Goal: Check status: Check status

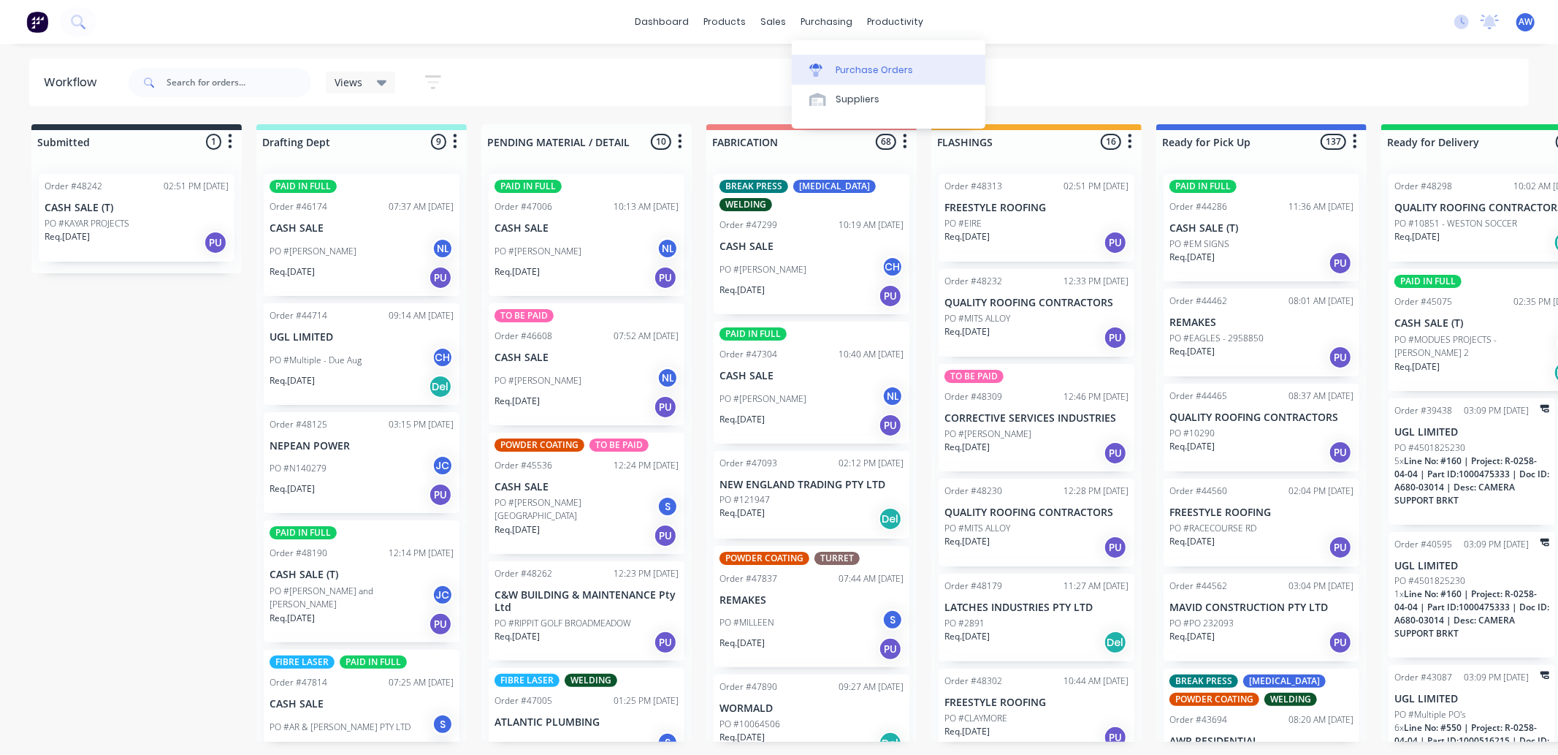
click at [836, 74] on div "Purchase Orders" at bounding box center [874, 70] width 77 height 13
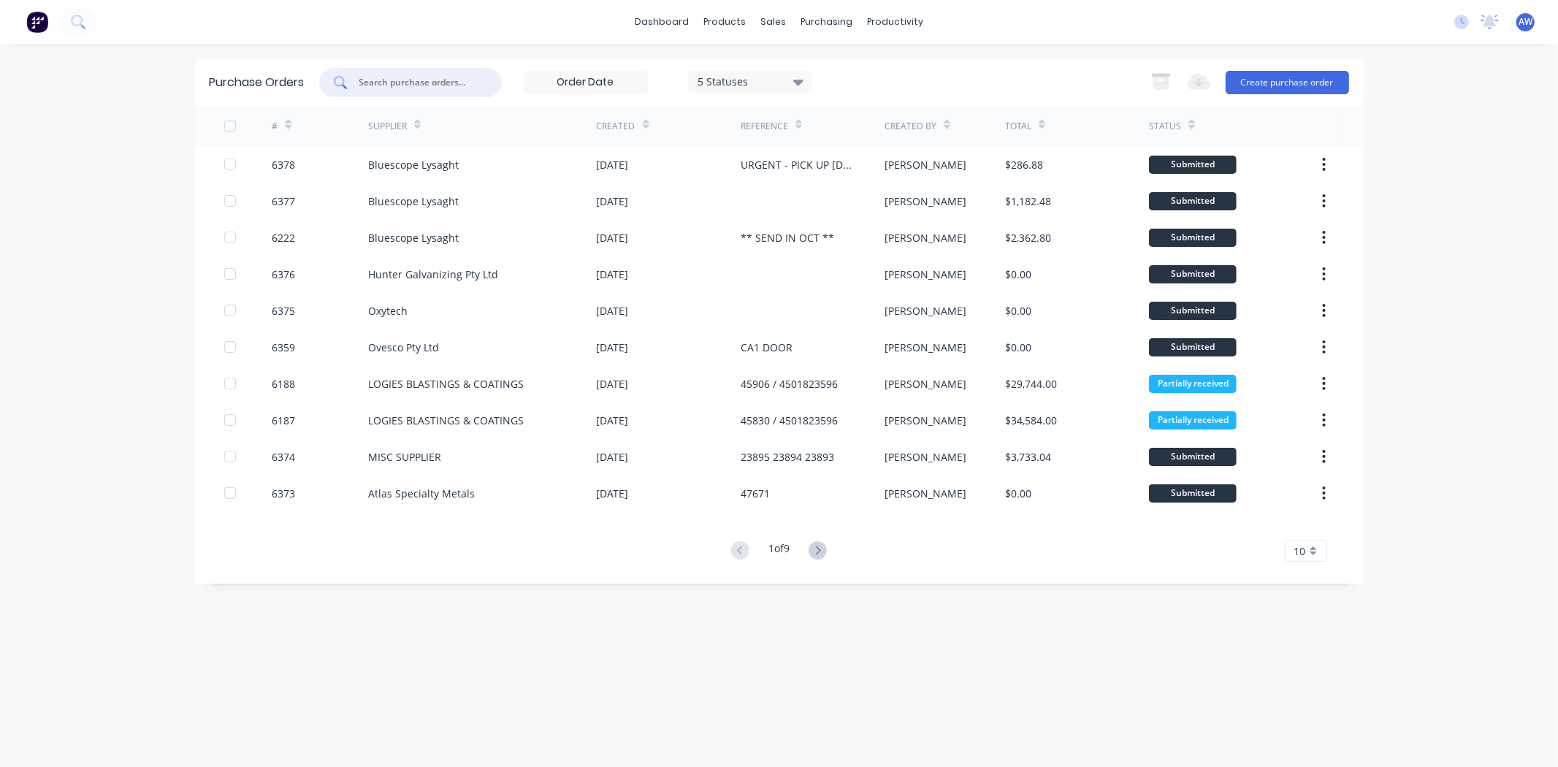
click at [428, 78] on input "text" at bounding box center [418, 82] width 121 height 15
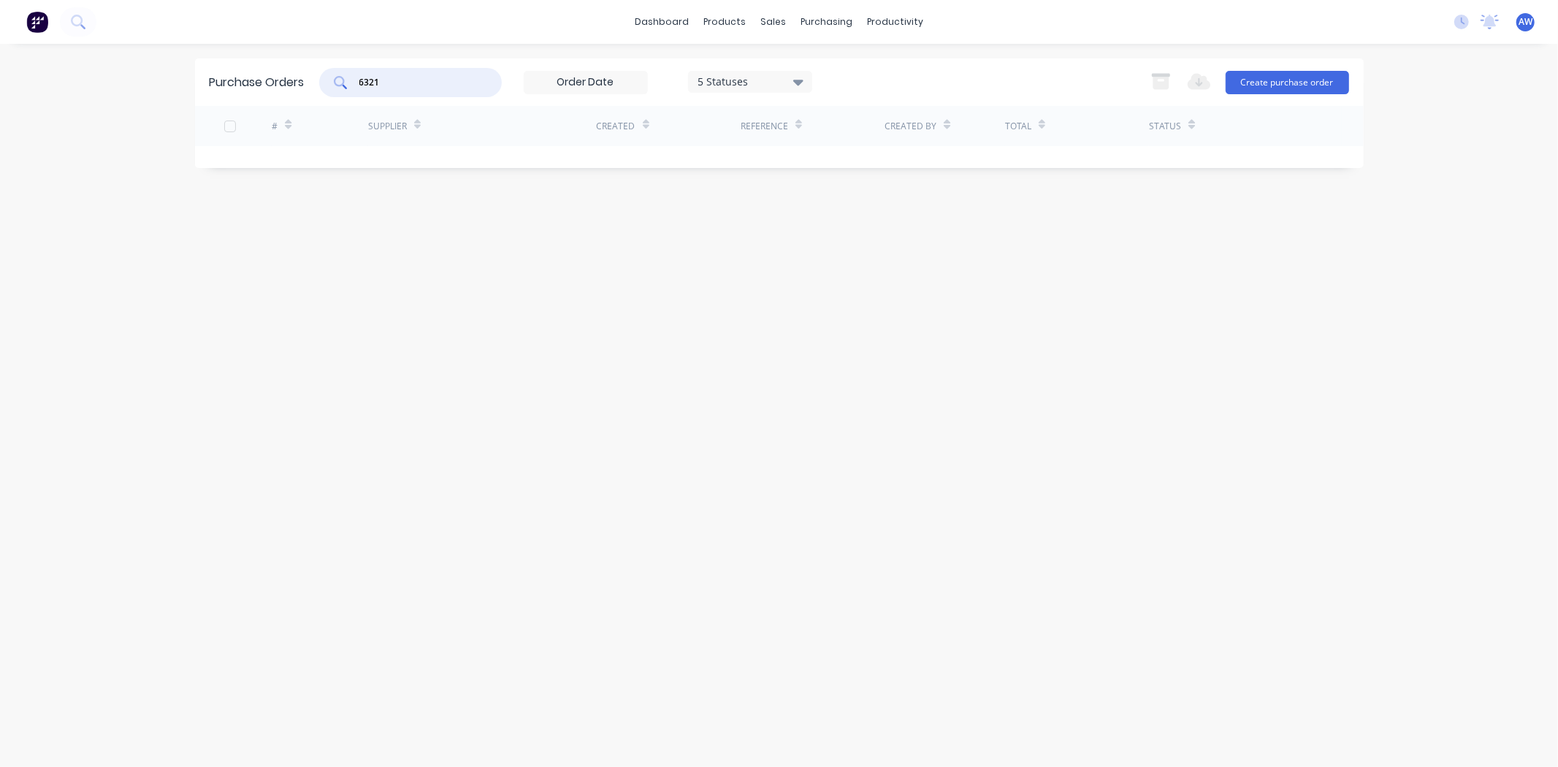
type input "6321"
click at [807, 81] on div "5 Statuses" at bounding box center [750, 82] width 124 height 22
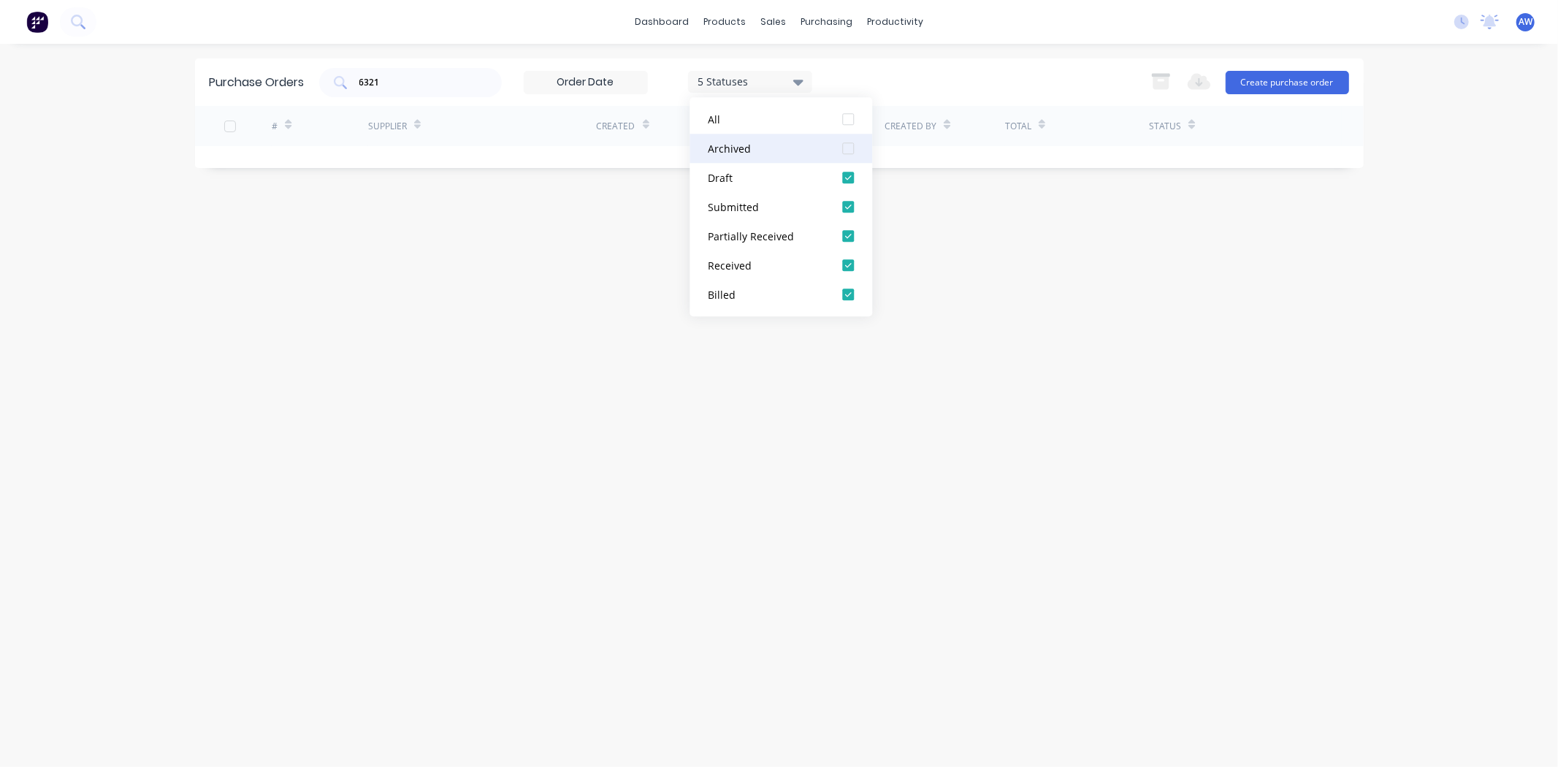
click at [756, 144] on div "Archived" at bounding box center [766, 148] width 117 height 15
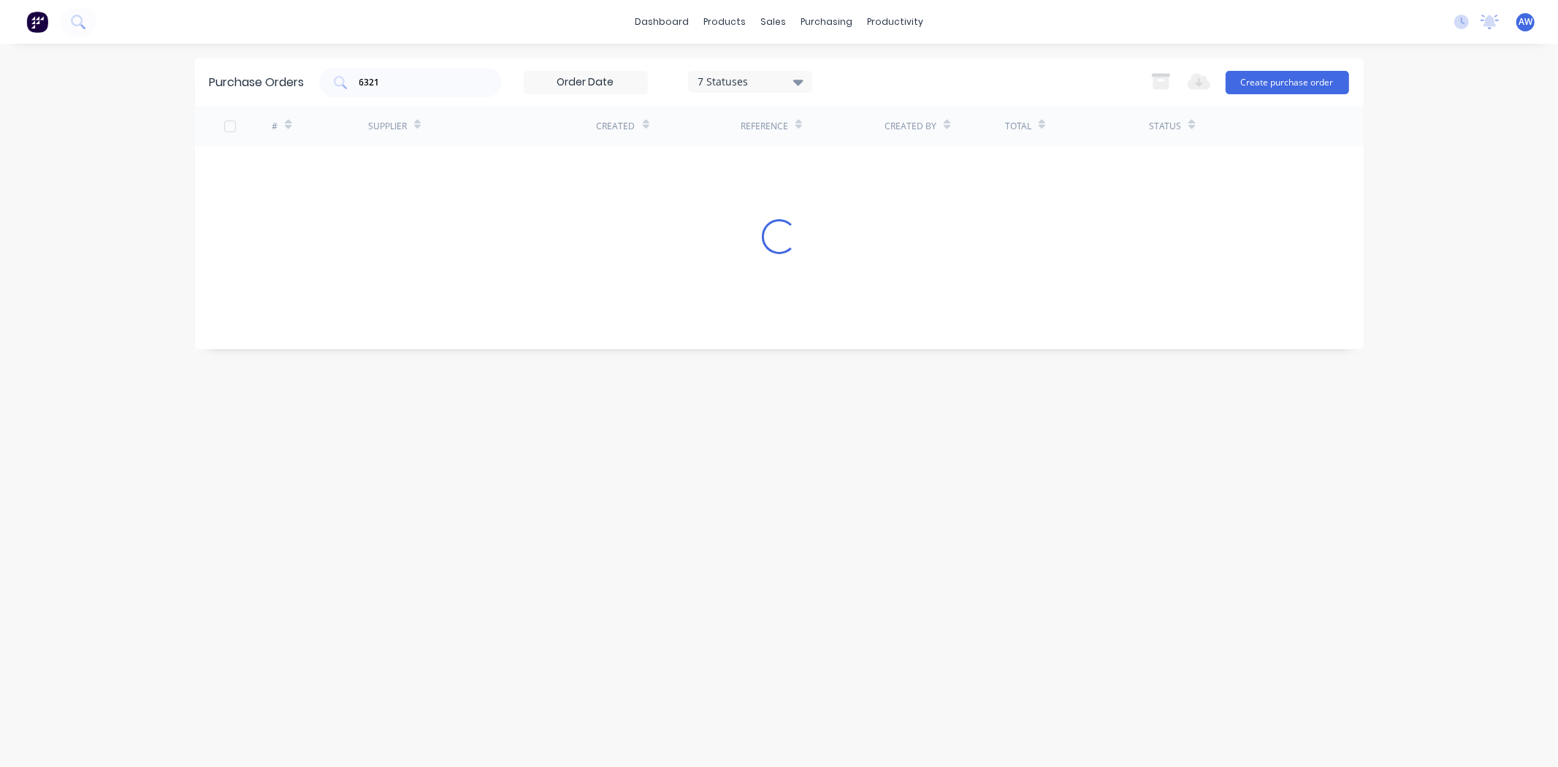
click at [577, 484] on div "Purchase Orders 6321 7 Statuses 7 Statuses Export to Excel (XLSX) Create purcha…" at bounding box center [779, 405] width 1169 height 694
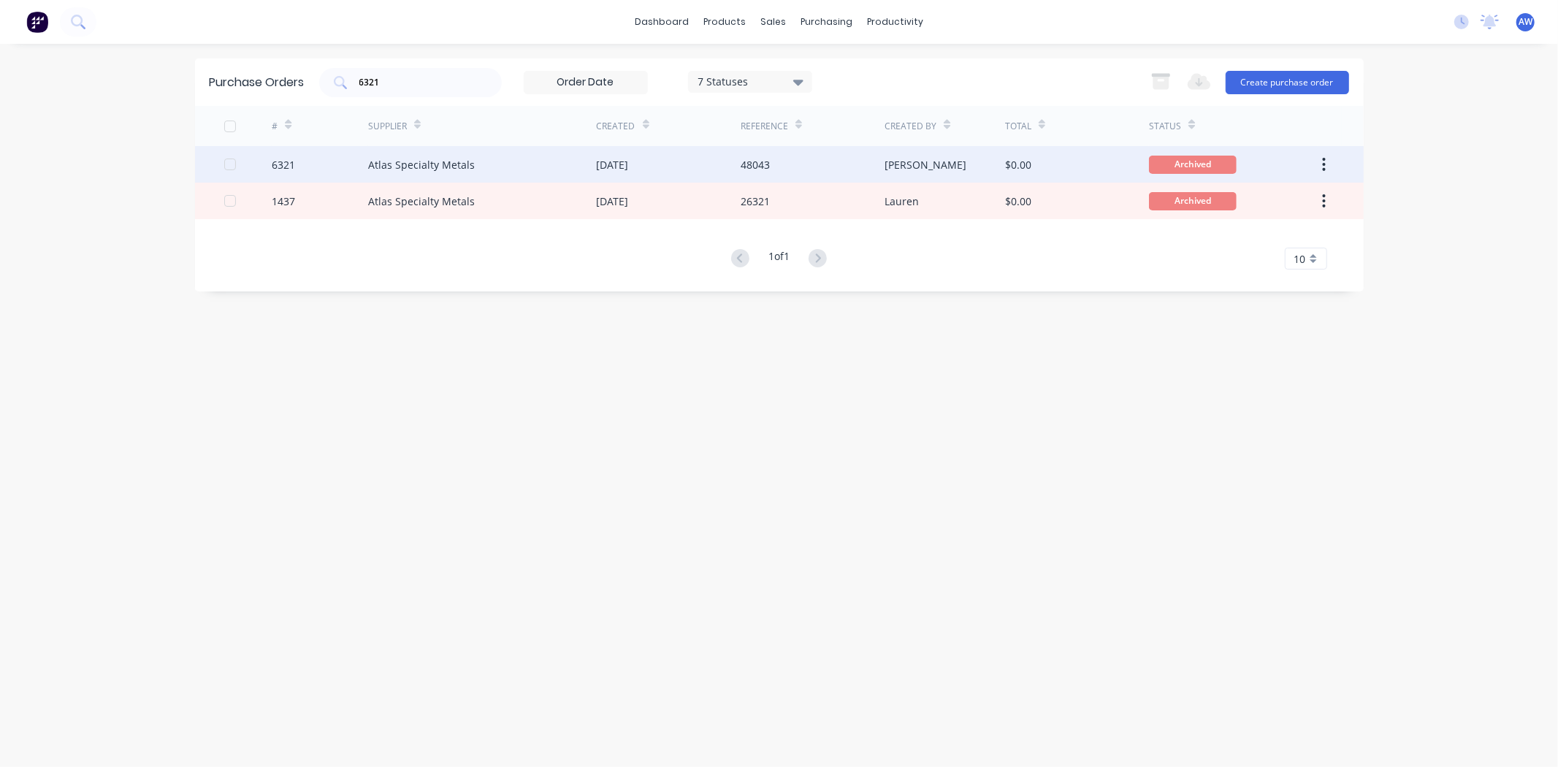
click at [460, 156] on div "Atlas Specialty Metals" at bounding box center [482, 164] width 229 height 37
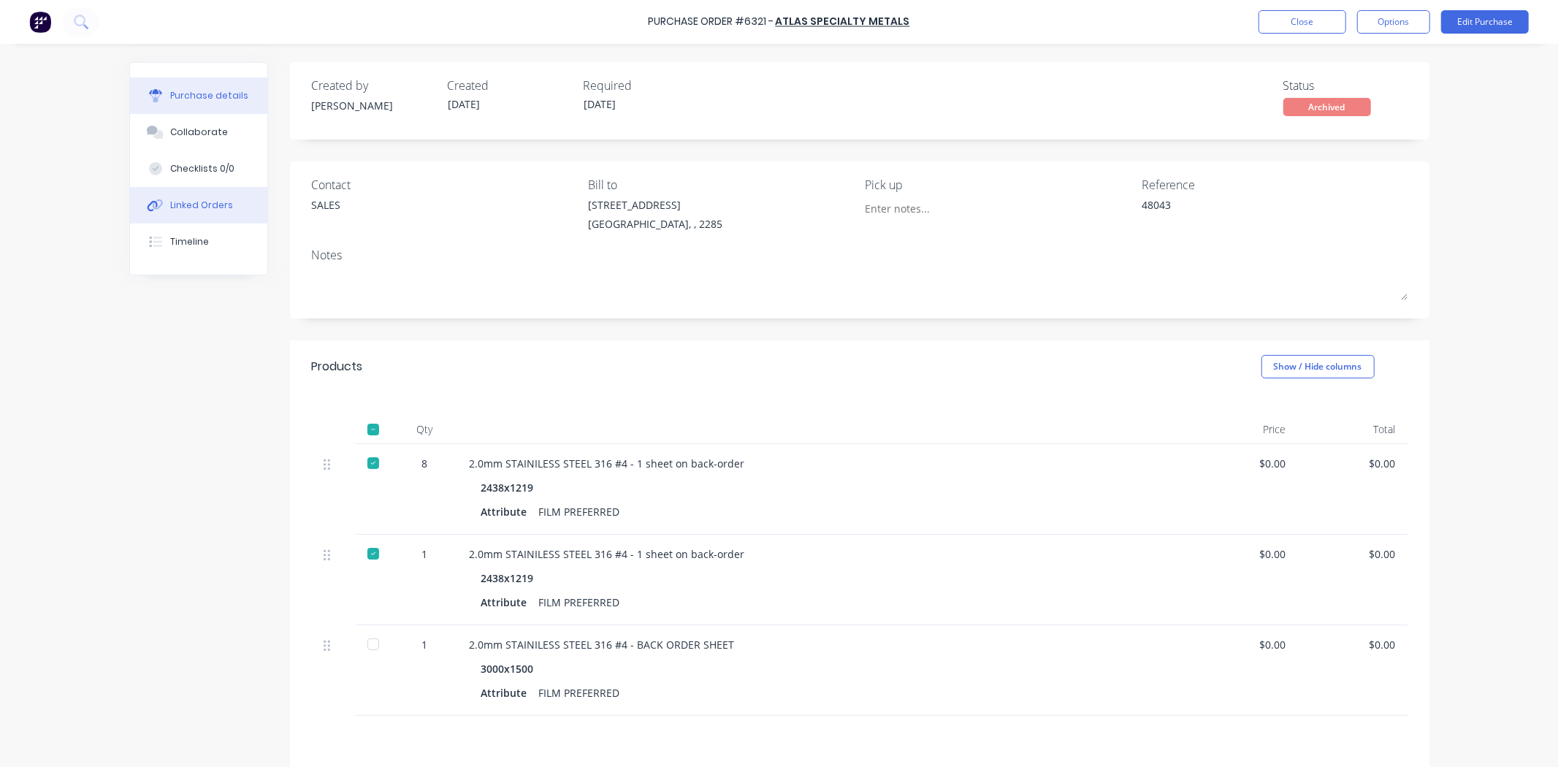
click at [192, 205] on div "Linked Orders" at bounding box center [201, 205] width 63 height 13
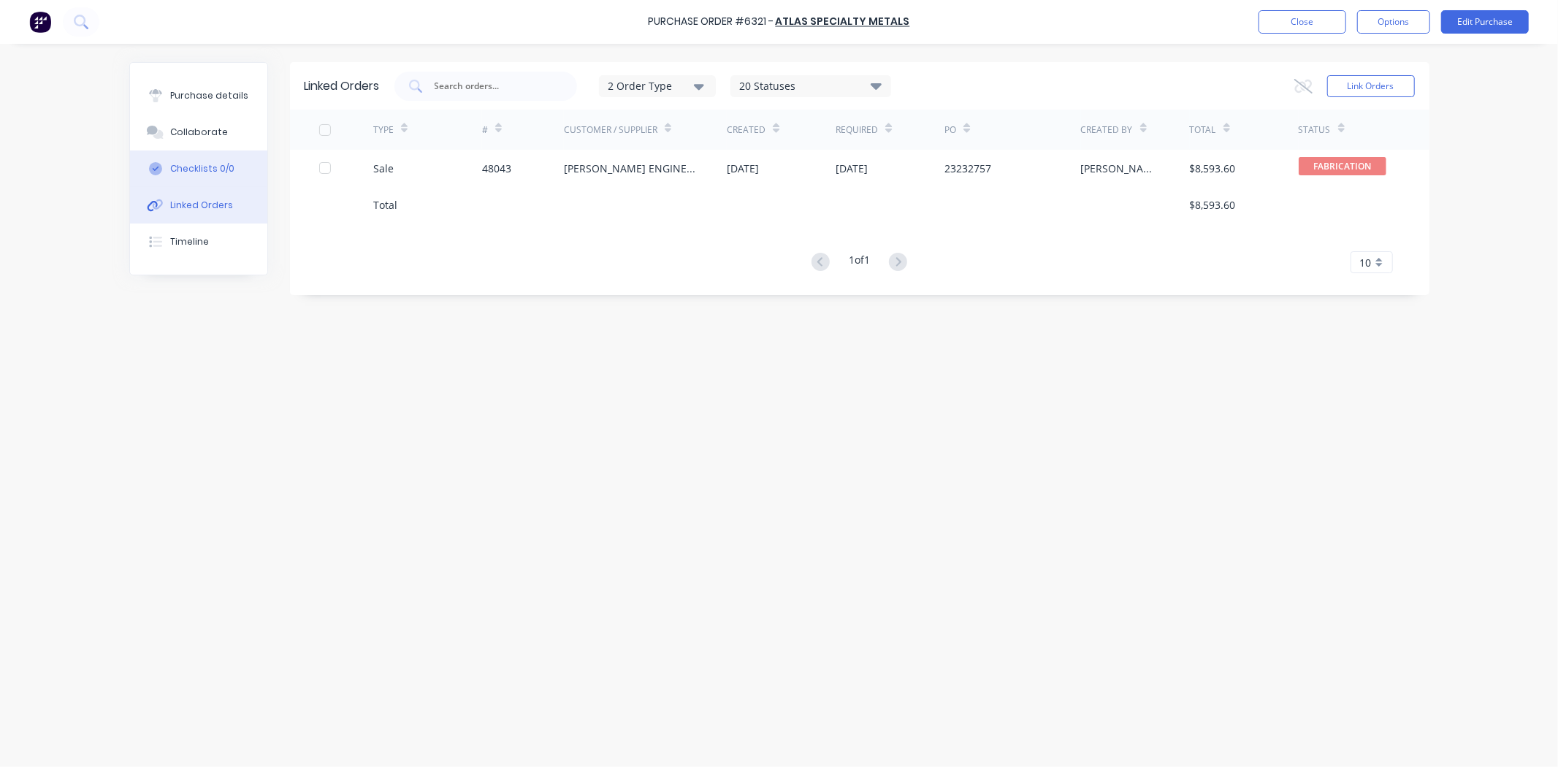
click at [216, 171] on div "Checklists 0/0" at bounding box center [202, 168] width 64 height 13
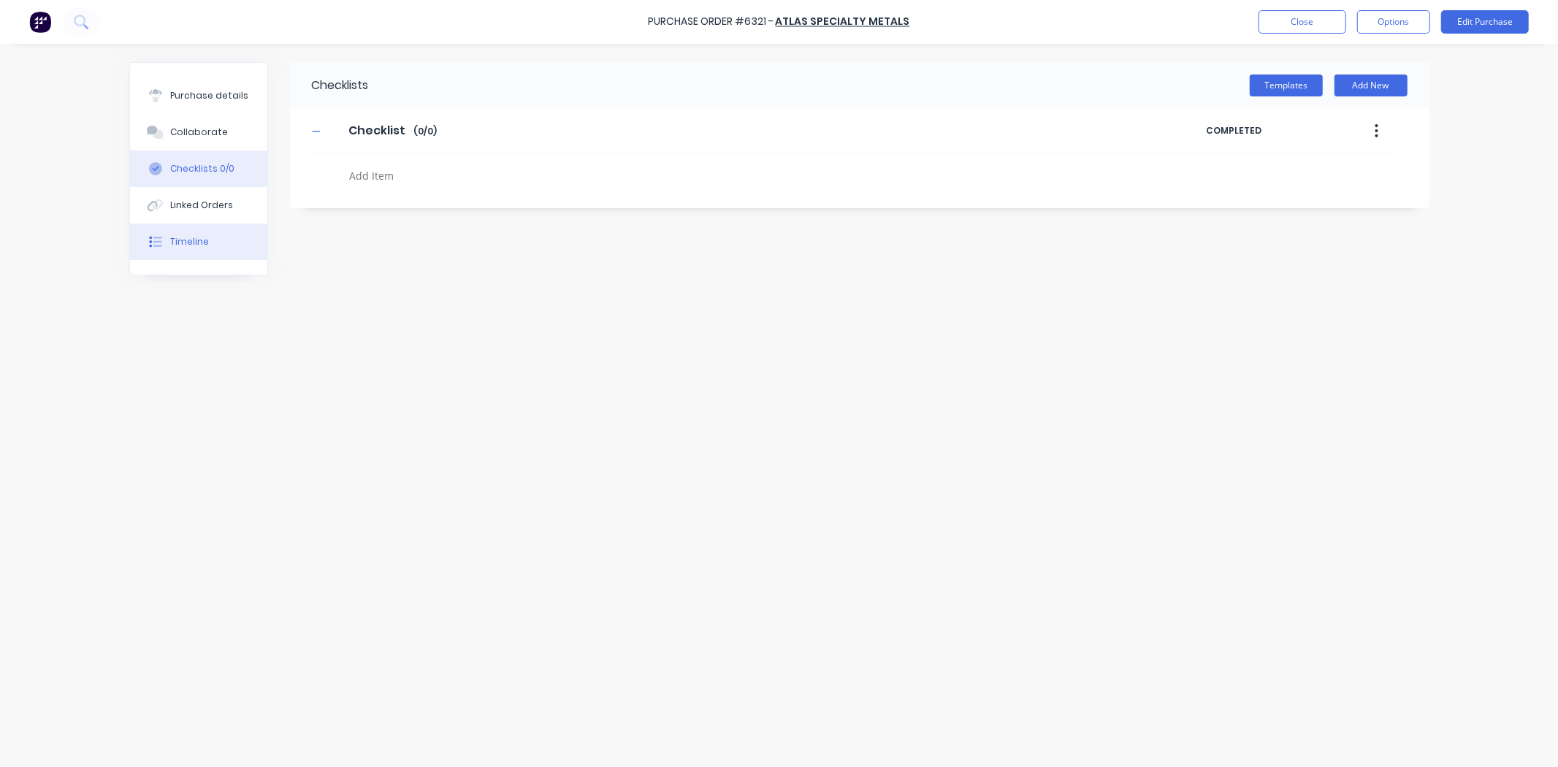
click at [180, 241] on div "Timeline" at bounding box center [189, 241] width 39 height 13
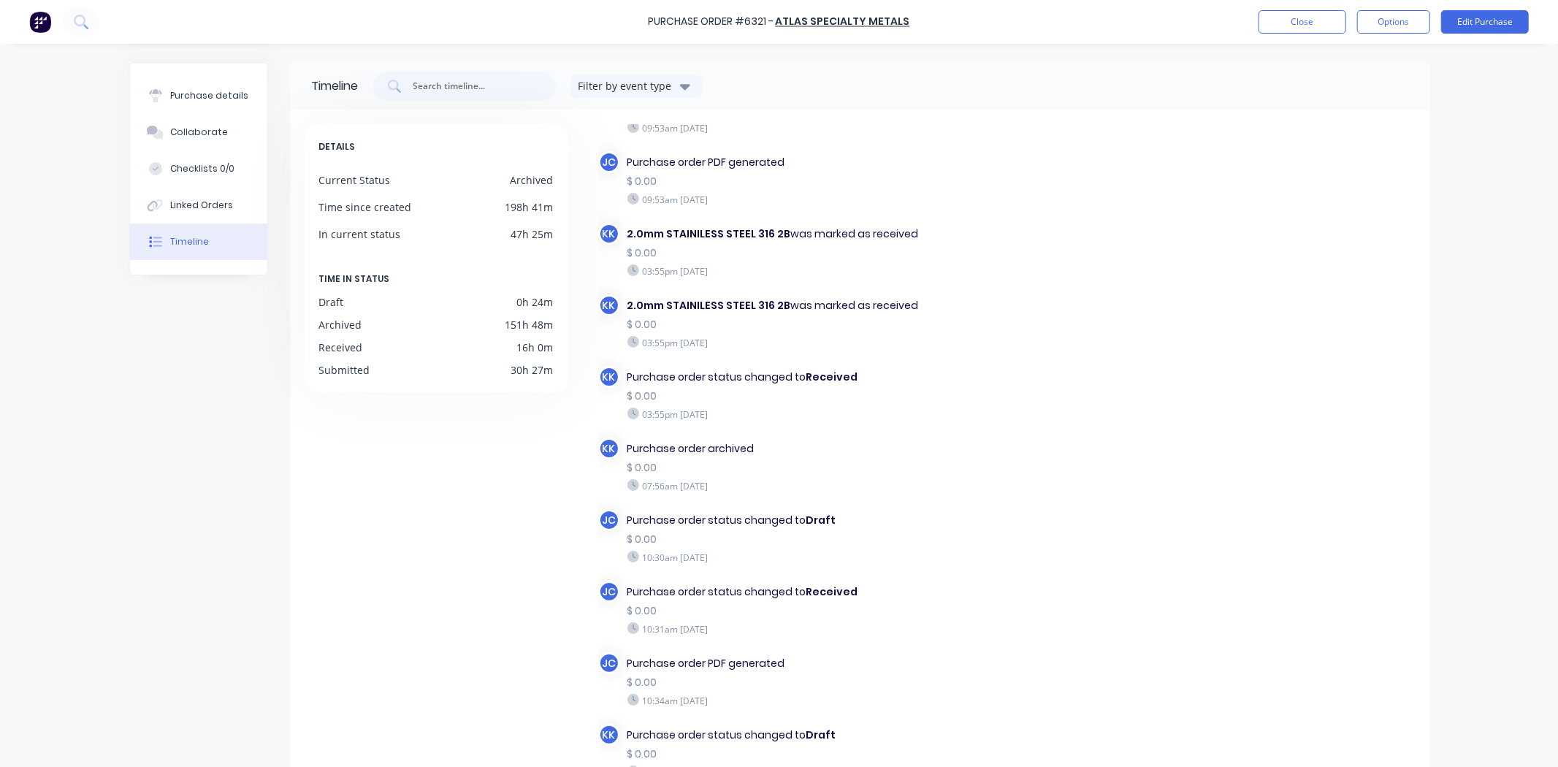
scroll to position [405, 0]
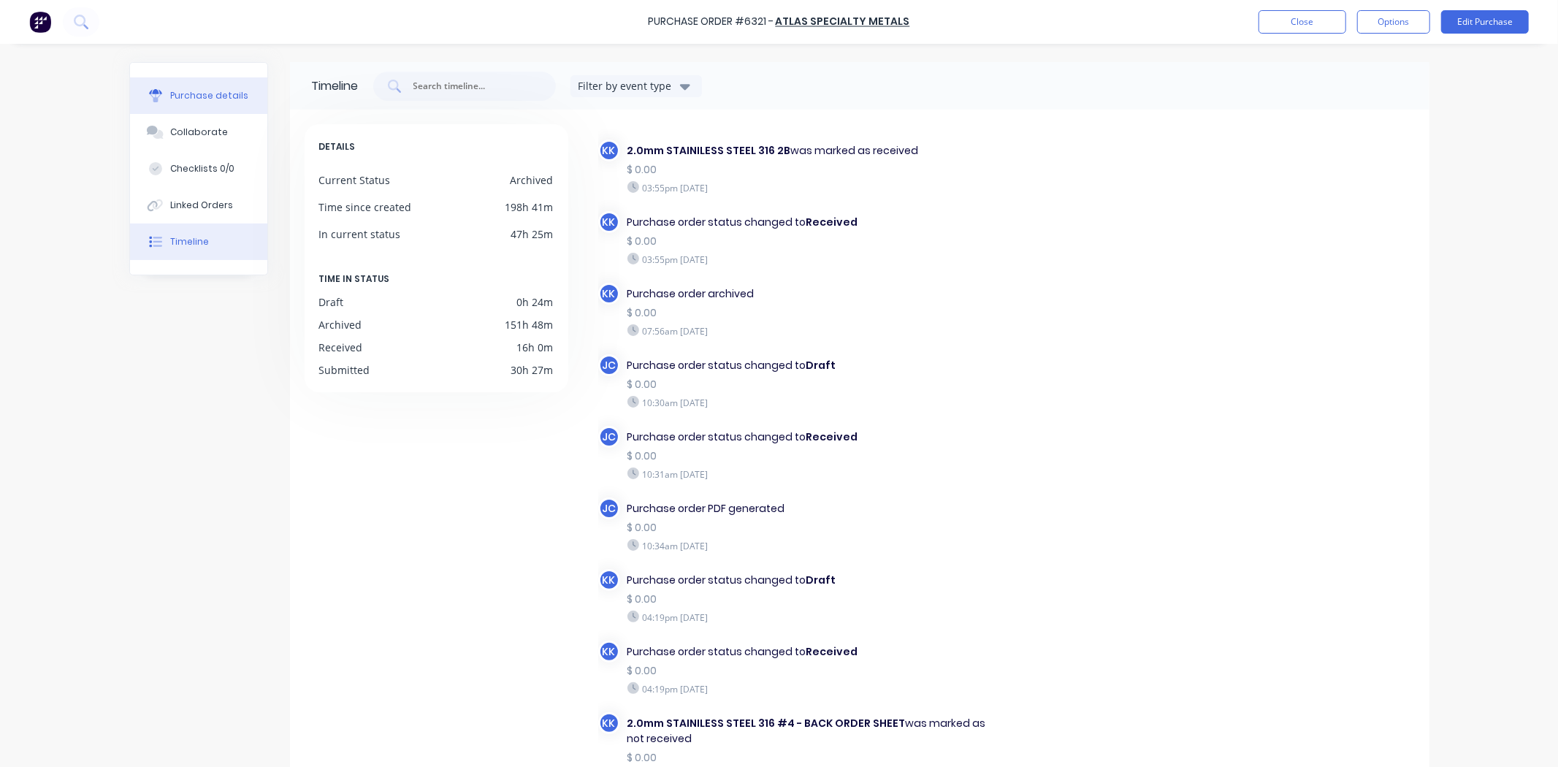
click at [144, 112] on button "Purchase details" at bounding box center [198, 95] width 137 height 37
type textarea "x"
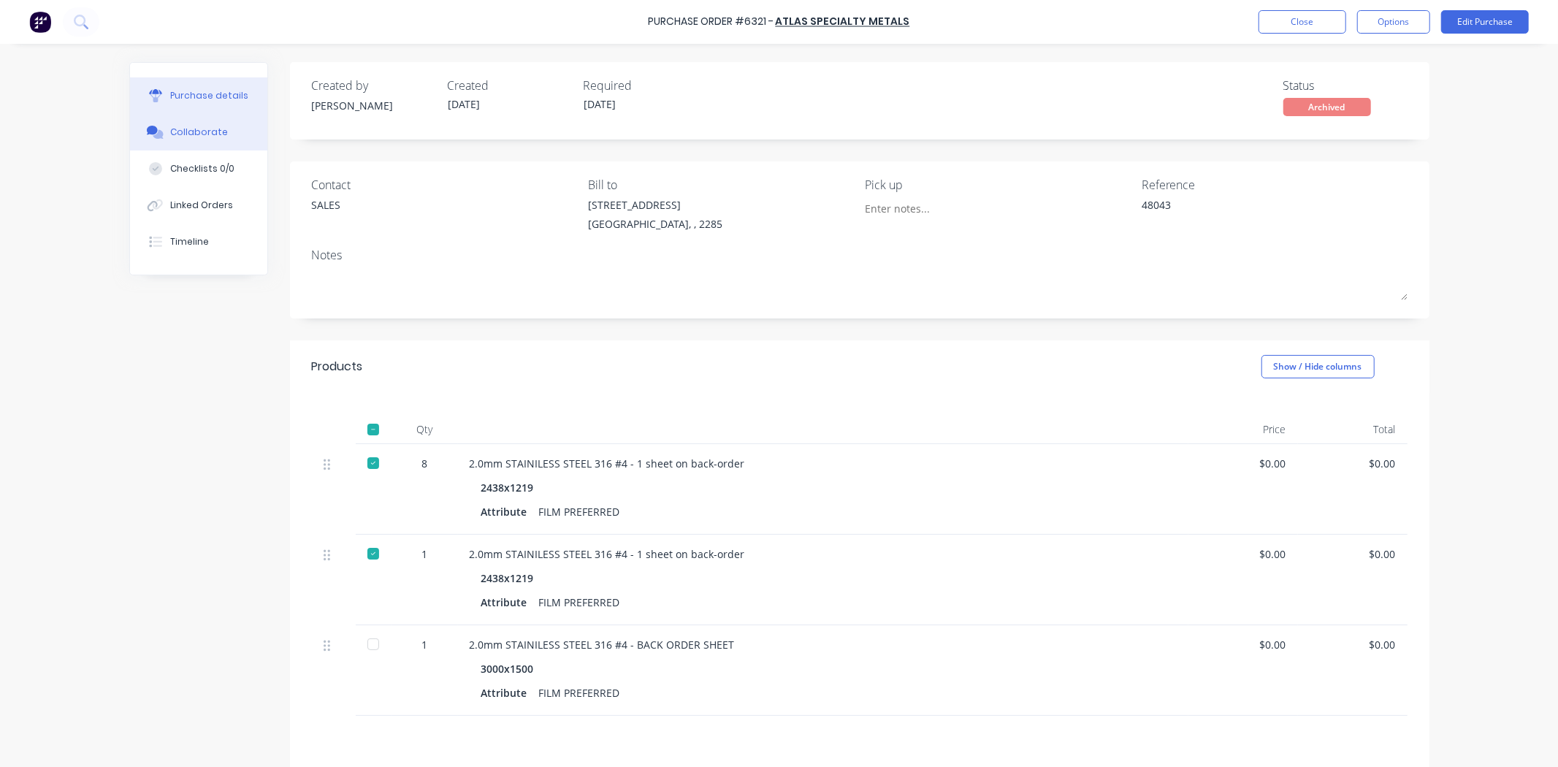
click at [180, 137] on div "Collaborate" at bounding box center [199, 132] width 58 height 13
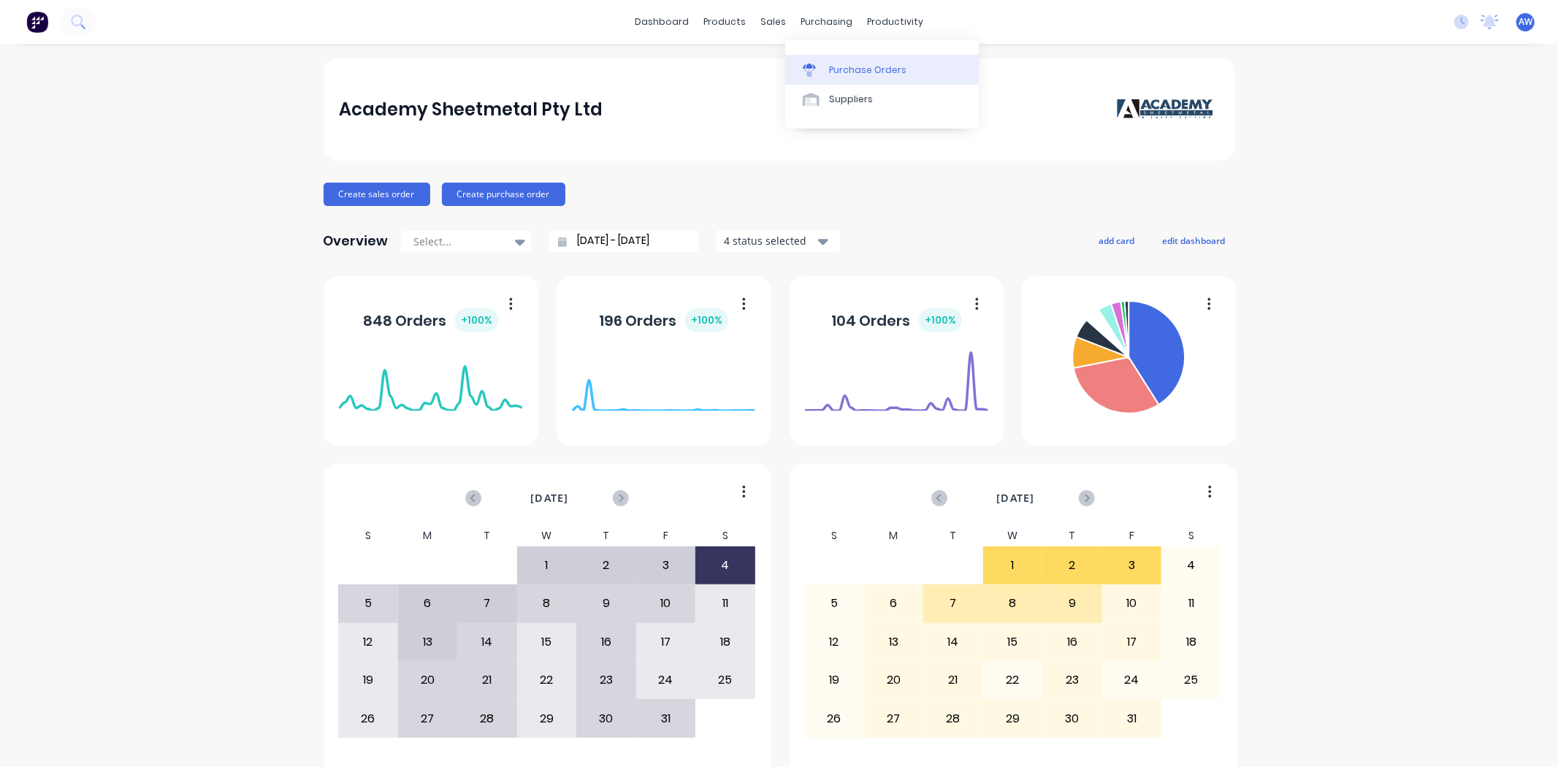
click at [849, 69] on div "Purchase Orders" at bounding box center [867, 70] width 77 height 13
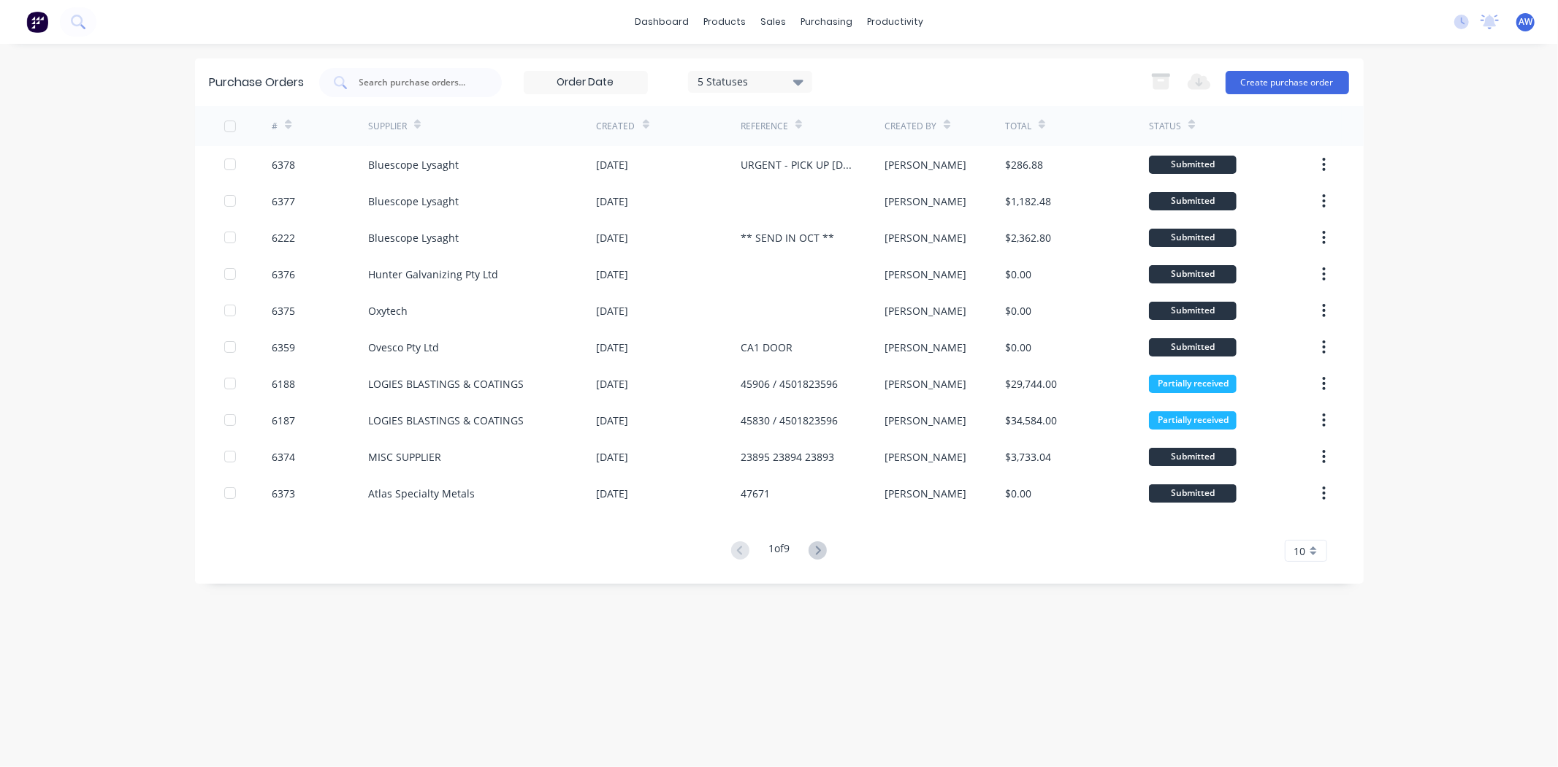
click at [784, 78] on div "5 Statuses" at bounding box center [750, 81] width 104 height 15
click at [741, 146] on div "Archived" at bounding box center [766, 148] width 117 height 15
click at [410, 78] on input "text" at bounding box center [418, 82] width 121 height 15
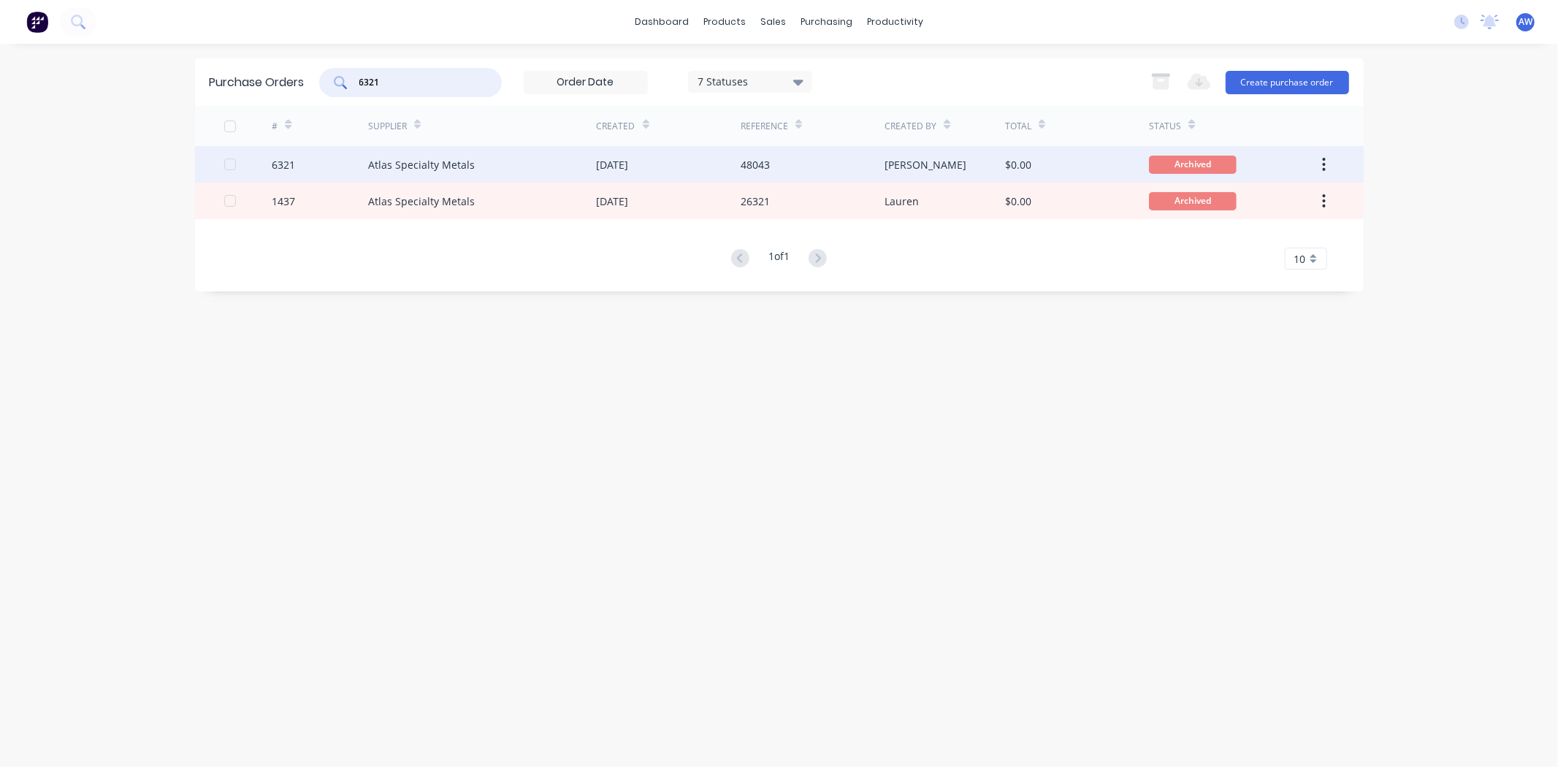
type input "6321"
click at [415, 152] on div "Atlas Specialty Metals" at bounding box center [482, 164] width 229 height 37
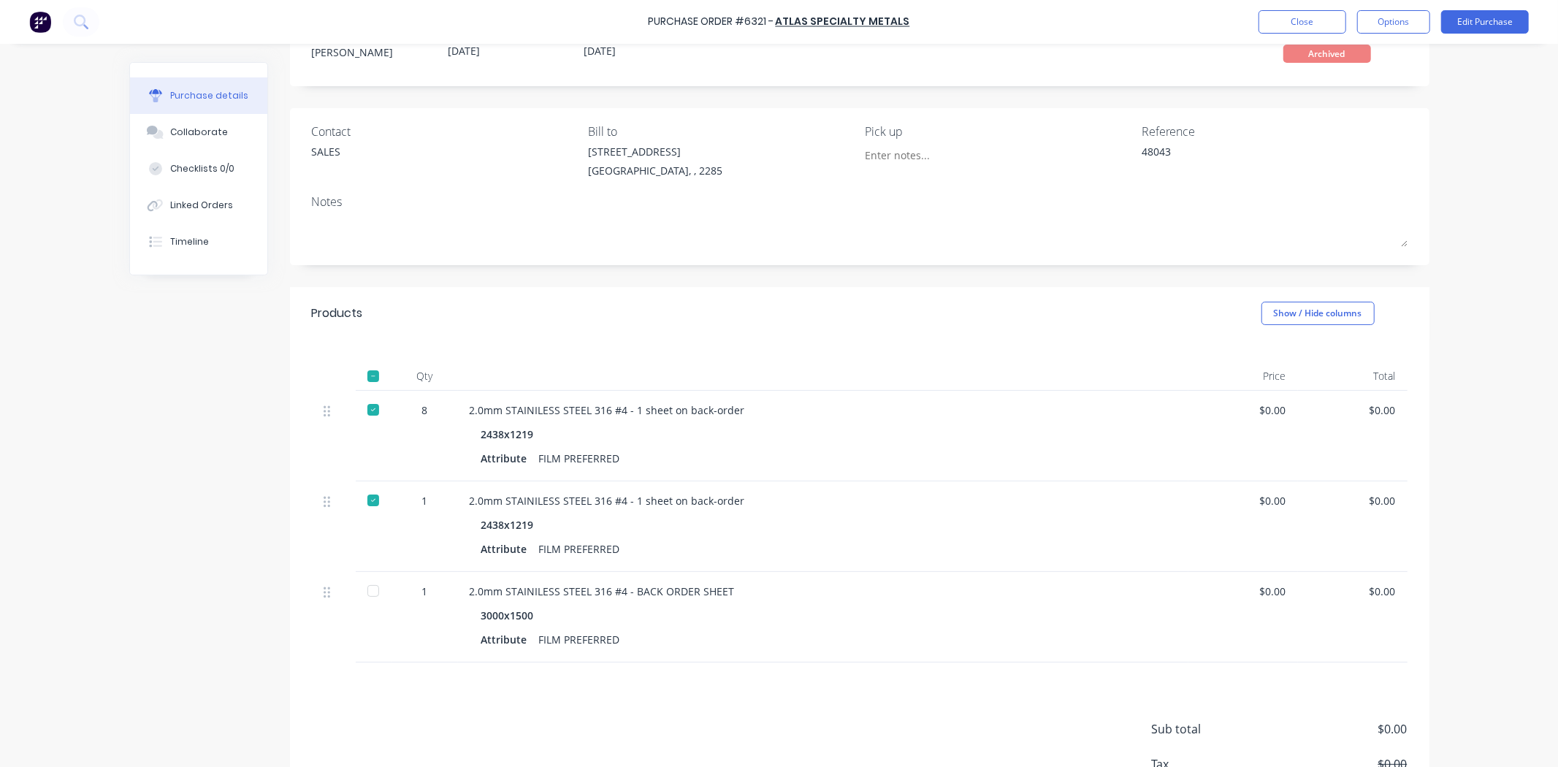
scroll to position [158, 0]
